Goal: Information Seeking & Learning: Learn about a topic

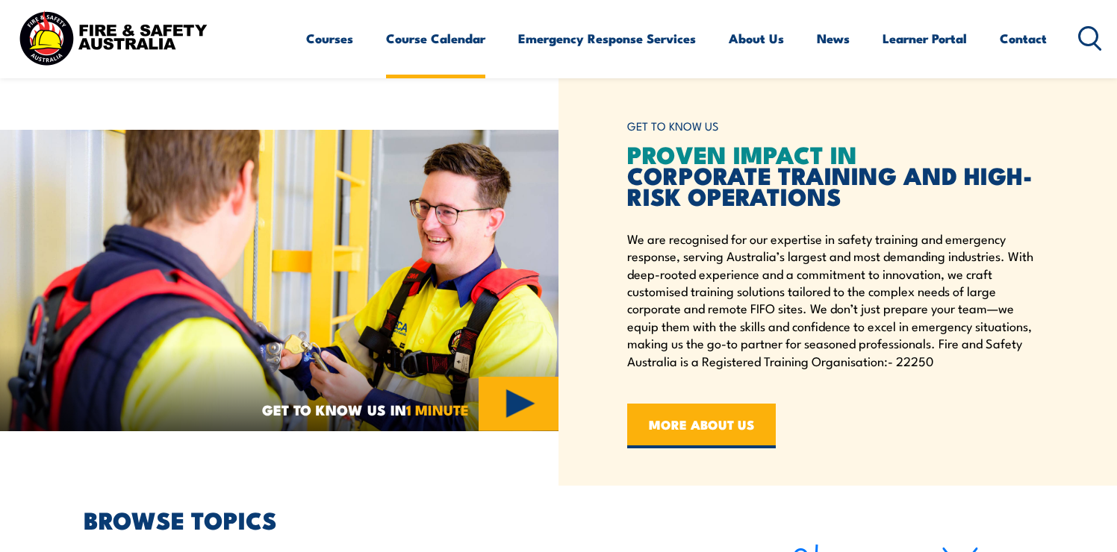
click at [436, 44] on link "Course Calendar" at bounding box center [435, 39] width 99 height 40
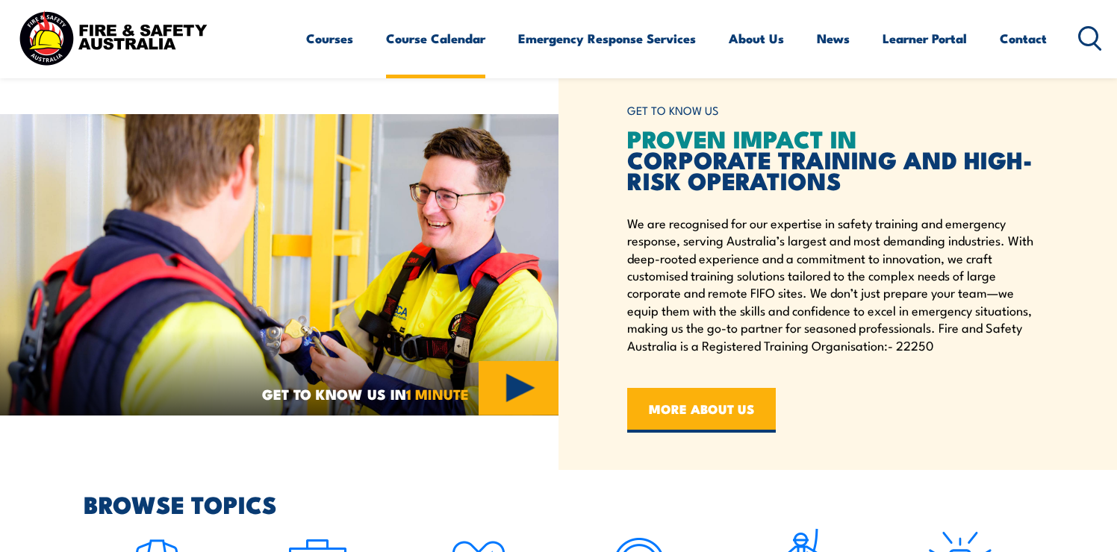
scroll to position [496, 0]
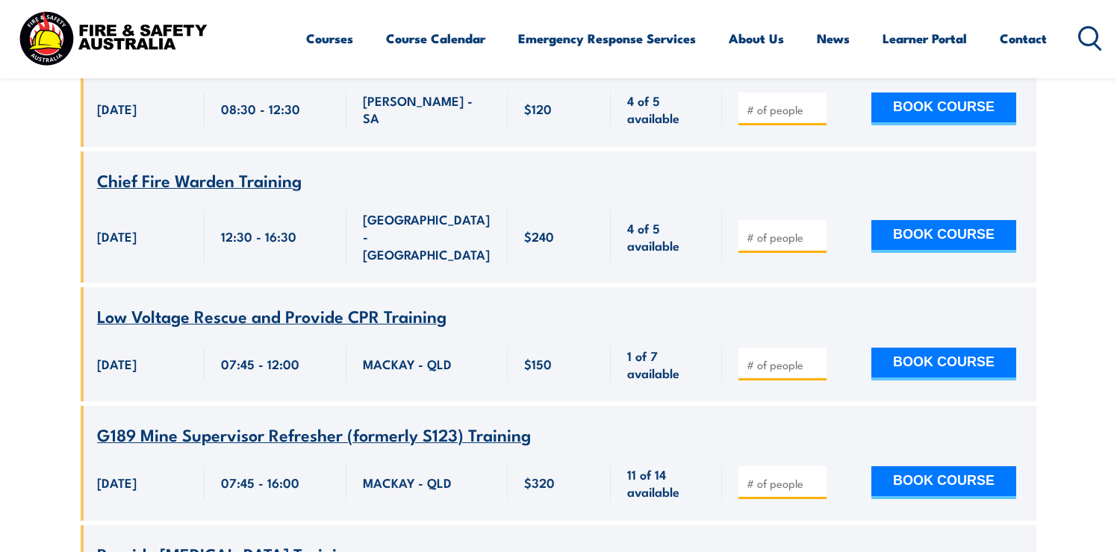
scroll to position [2460, 0]
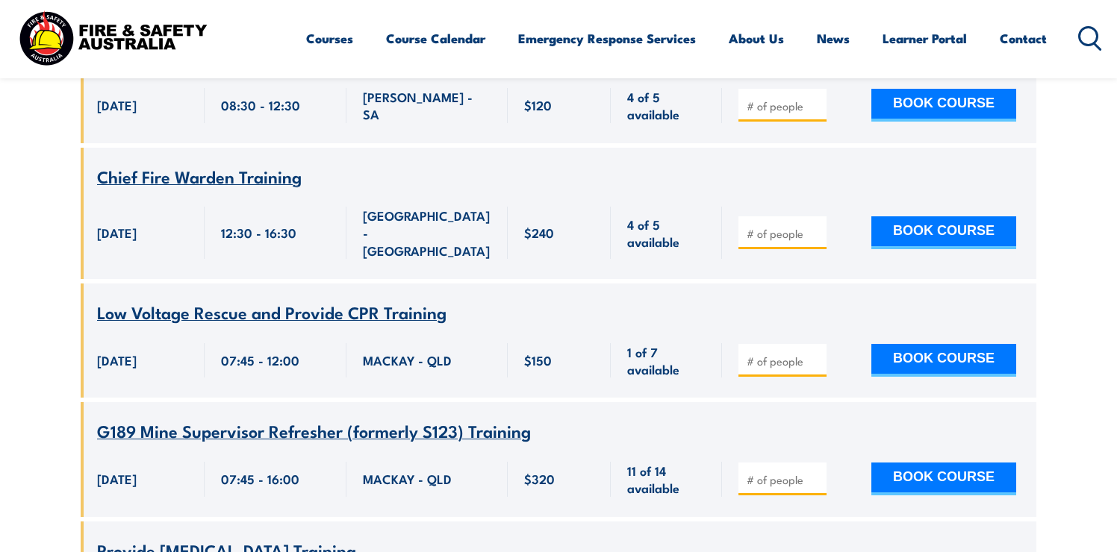
click at [387, 299] on span "Low Voltage Rescue and Provide CPR Training" at bounding box center [271, 311] width 349 height 25
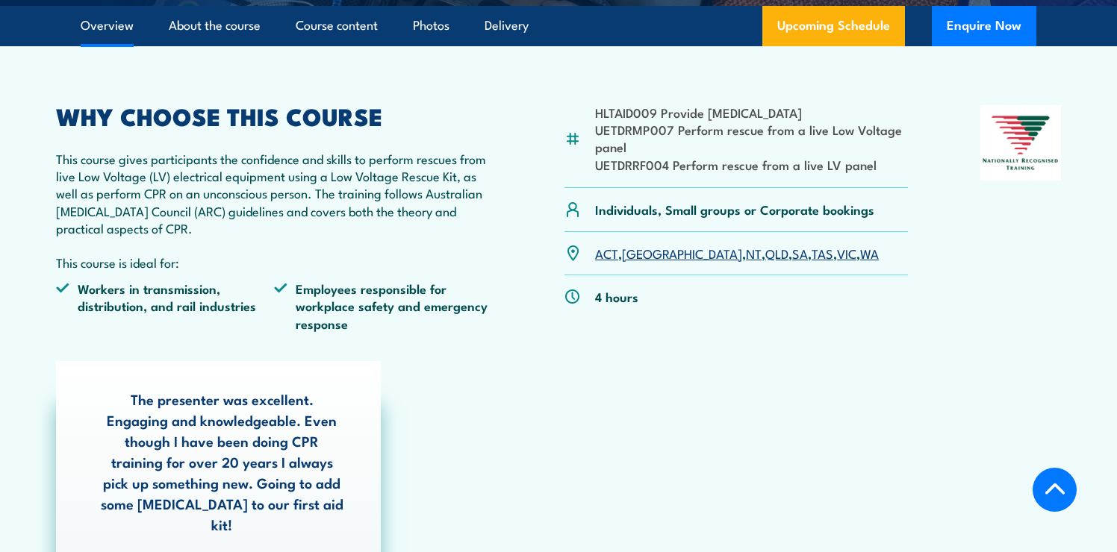
scroll to position [467, 0]
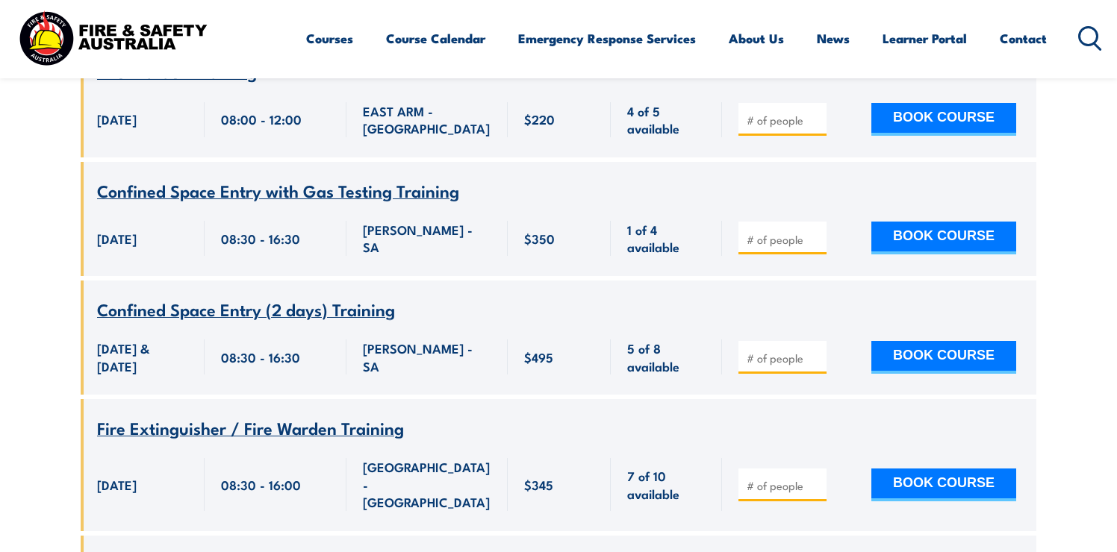
scroll to position [5488, 0]
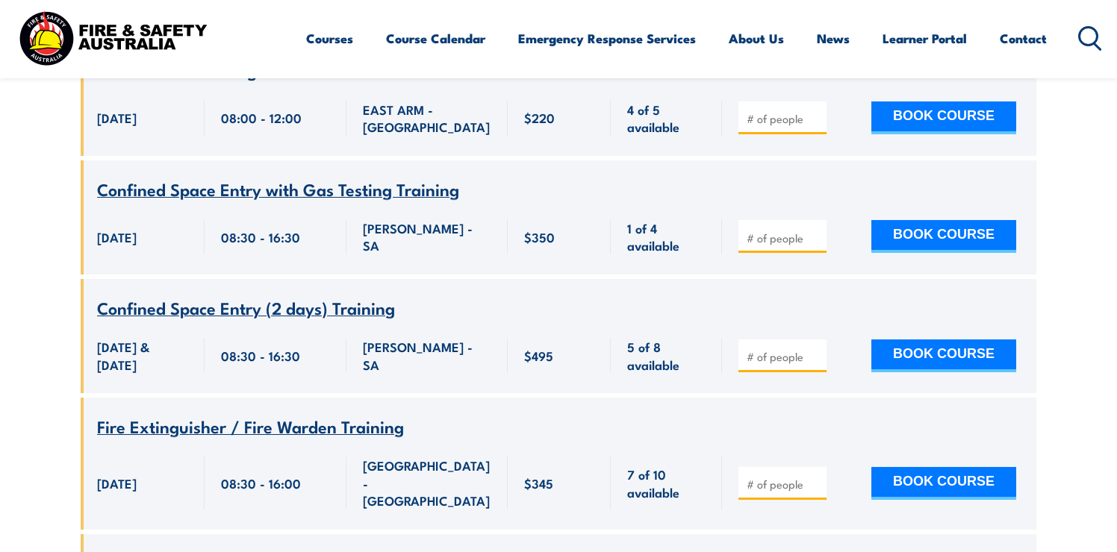
click at [348, 295] on span "Confined Space Entry (2 days) Training" at bounding box center [246, 307] width 298 height 25
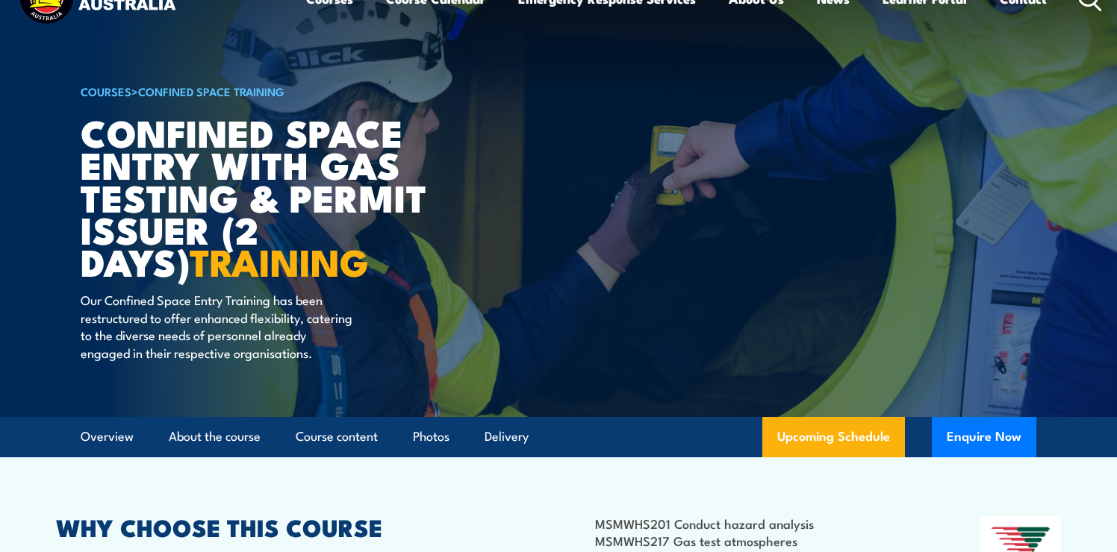
scroll to position [46, 0]
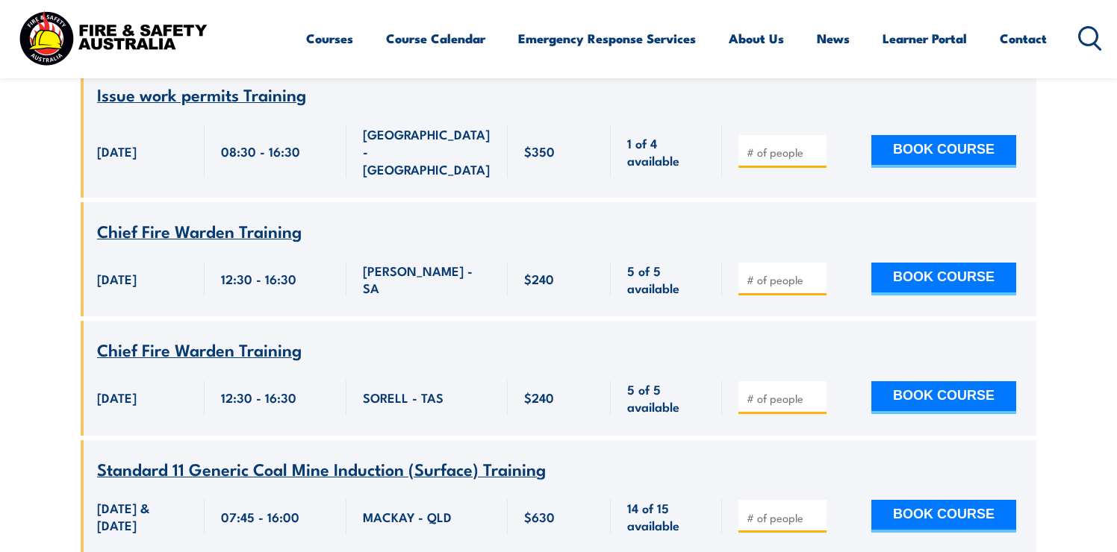
scroll to position [10953, 0]
